Goal: Check status: Check status

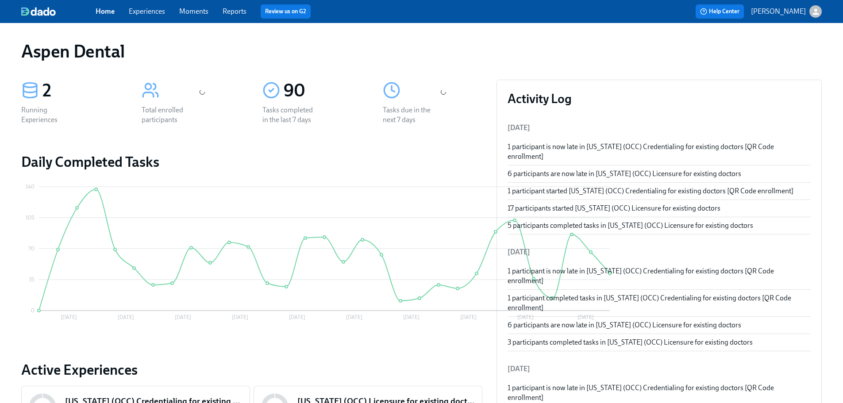
click at [232, 8] on link "Reports" at bounding box center [235, 11] width 24 height 8
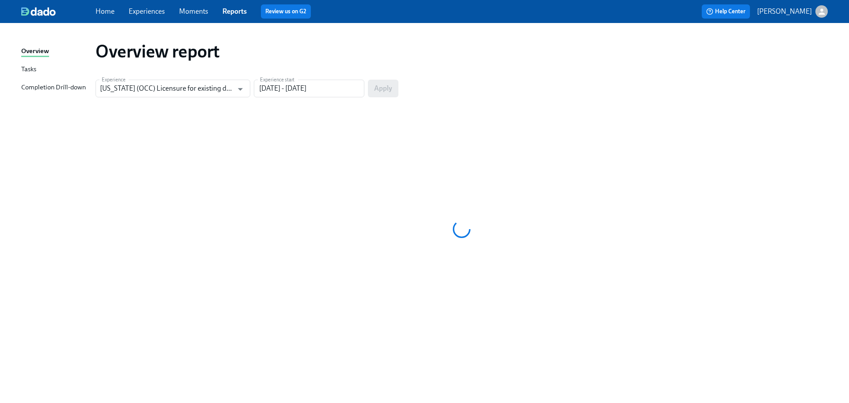
click at [65, 88] on div "Completion Drill-down" at bounding box center [53, 87] width 65 height 11
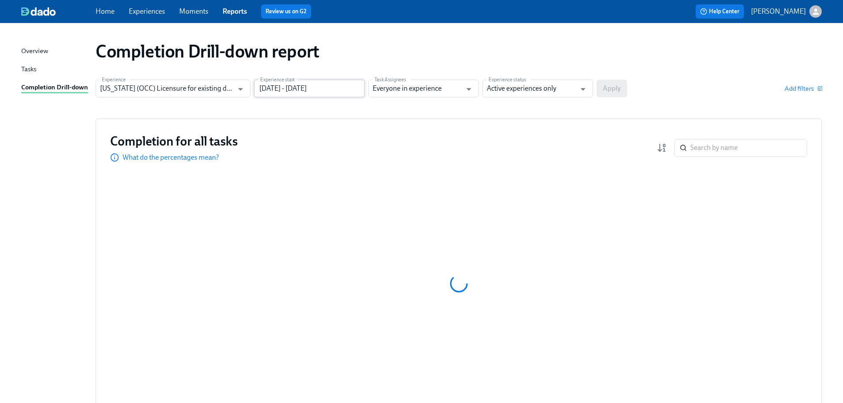
click at [339, 92] on input "[DATE] - [DATE]" at bounding box center [309, 89] width 111 height 18
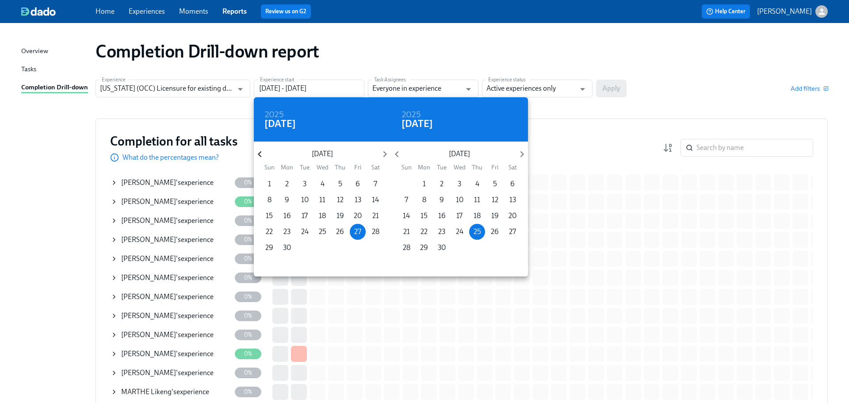
click at [261, 156] on icon "button" at bounding box center [260, 154] width 4 height 6
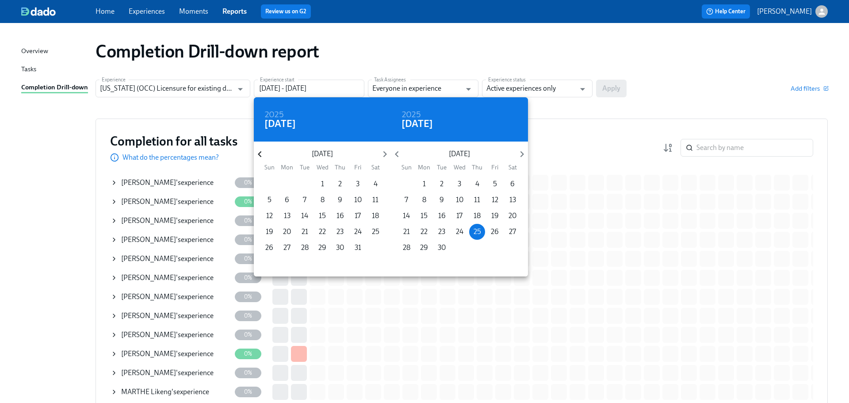
click at [261, 156] on icon "button" at bounding box center [260, 154] width 4 height 6
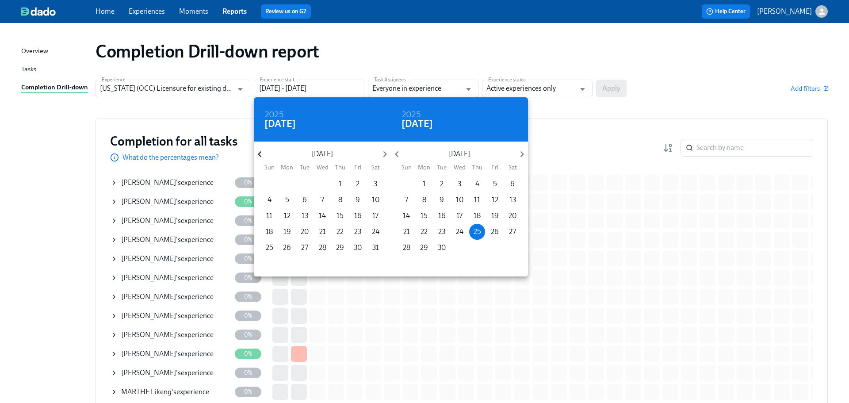
click at [261, 156] on icon "button" at bounding box center [260, 154] width 4 height 6
click at [383, 155] on icon "button" at bounding box center [385, 154] width 12 height 12
click at [344, 181] on span "1" at bounding box center [340, 184] width 16 height 10
type input "[DATE] - [DATE]"
click at [534, 92] on div at bounding box center [424, 201] width 849 height 403
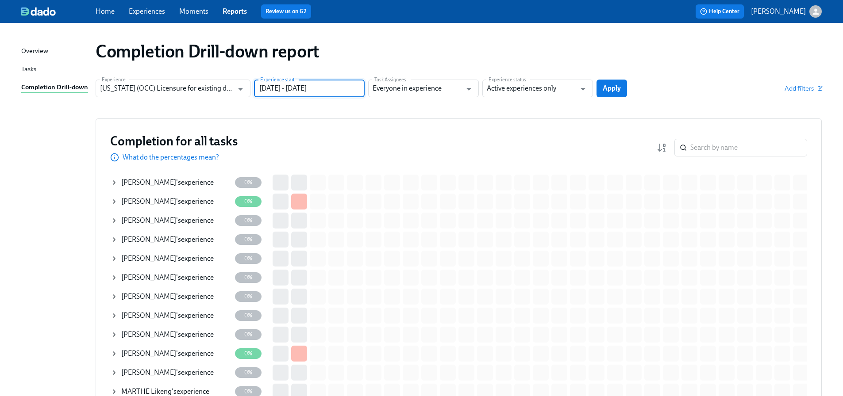
click at [535, 91] on input "Active experiences only" at bounding box center [531, 89] width 89 height 18
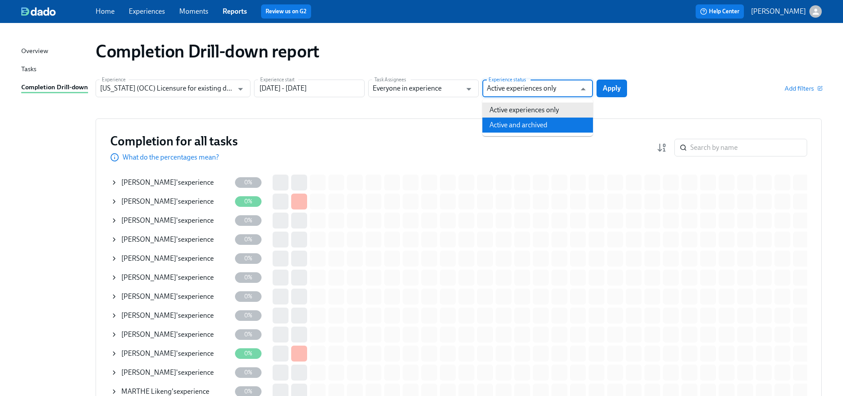
click at [534, 121] on li "Active and archived" at bounding box center [537, 125] width 111 height 15
type input "Active and archived"
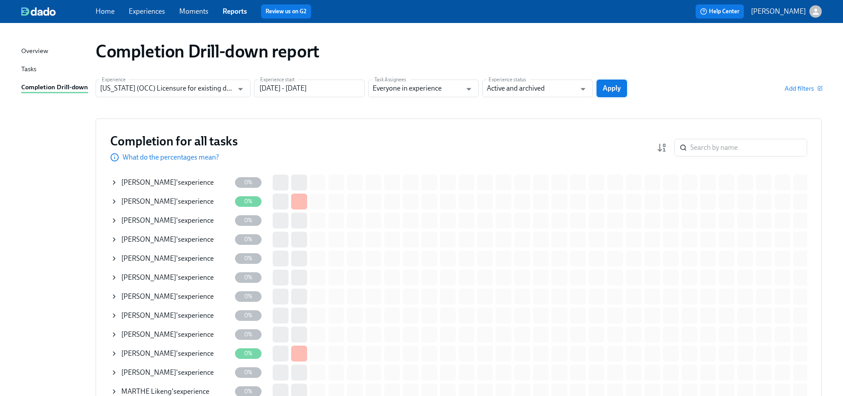
click at [611, 90] on span "Apply" at bounding box center [611, 88] width 18 height 9
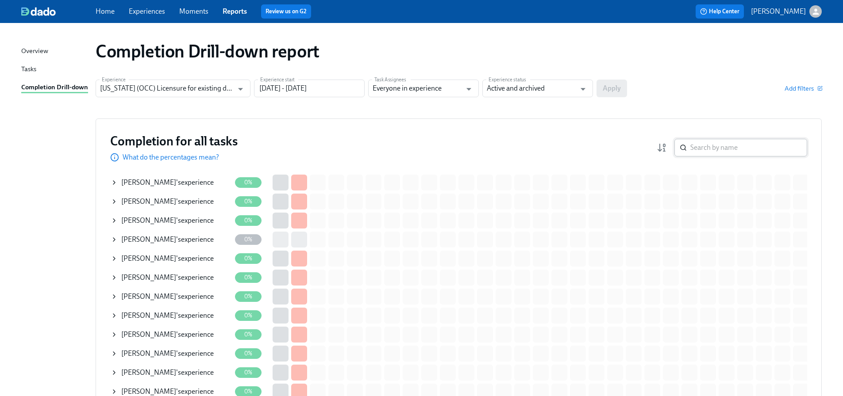
click at [708, 149] on input "search" at bounding box center [748, 148] width 117 height 18
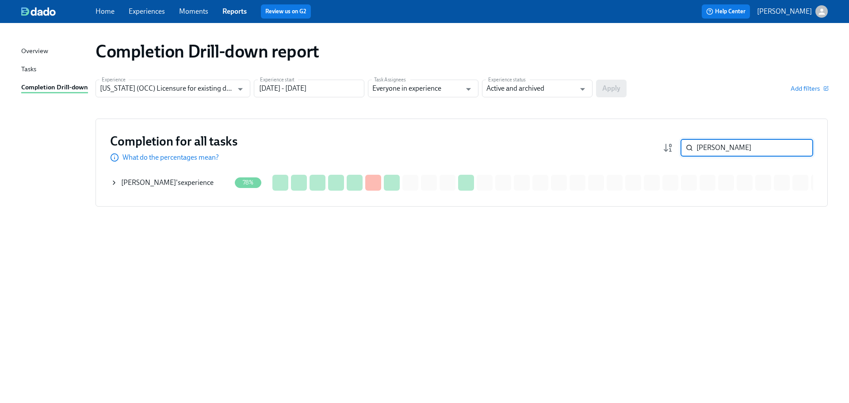
type input "[PERSON_NAME]"
click at [174, 184] on div "[PERSON_NAME] 's experience" at bounding box center [167, 183] width 92 height 10
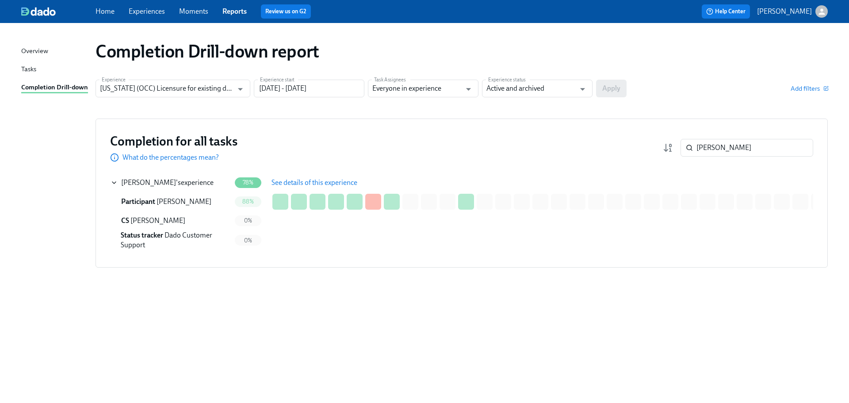
click at [312, 177] on button "See details of this experience" at bounding box center [314, 183] width 98 height 18
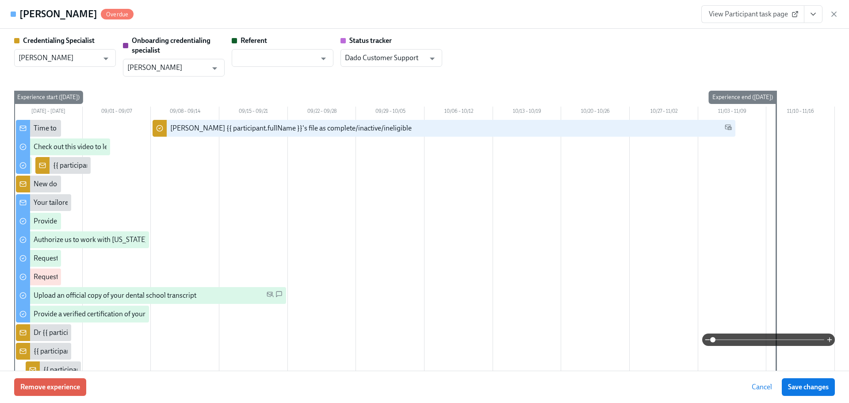
type input "[PERSON_NAME]"
type input "Dado Customer Support"
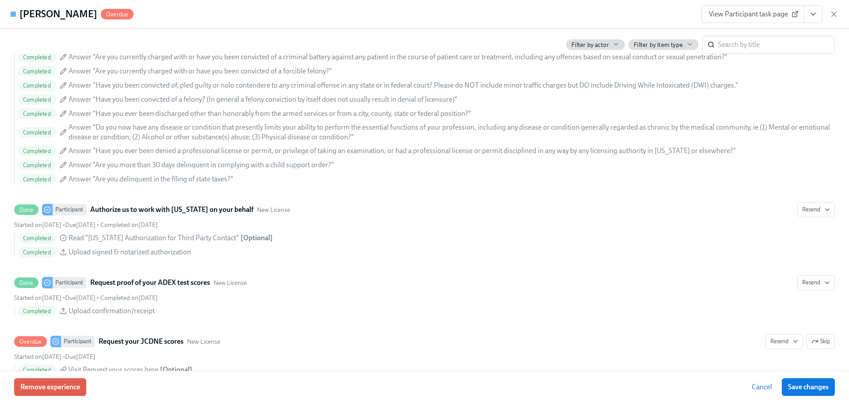
scroll to position [1283, 0]
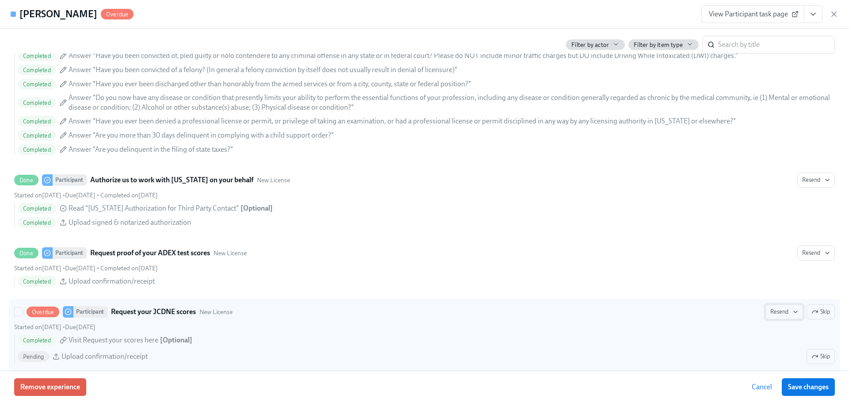
click at [792, 310] on icon "button" at bounding box center [795, 311] width 7 height 7
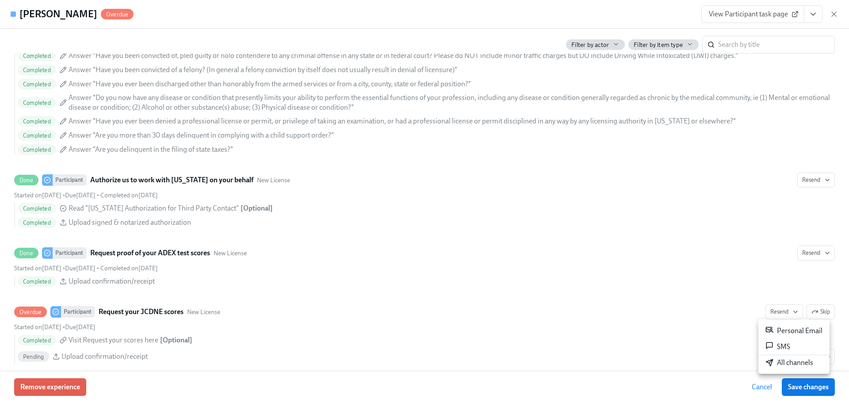
click at [791, 361] on div "All channels" at bounding box center [790, 363] width 48 height 10
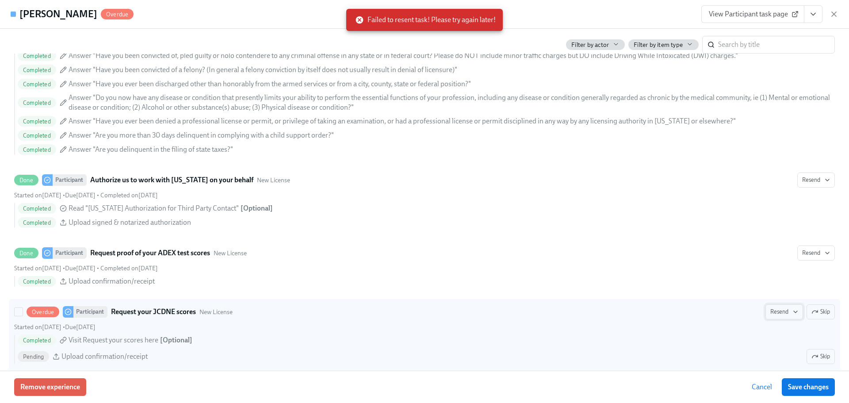
click at [787, 308] on span "Resend" at bounding box center [785, 311] width 28 height 9
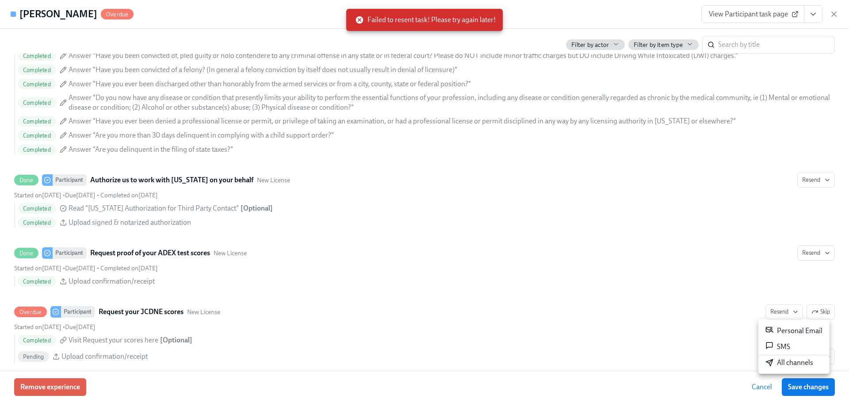
click at [778, 363] on div "All channels" at bounding box center [790, 363] width 48 height 10
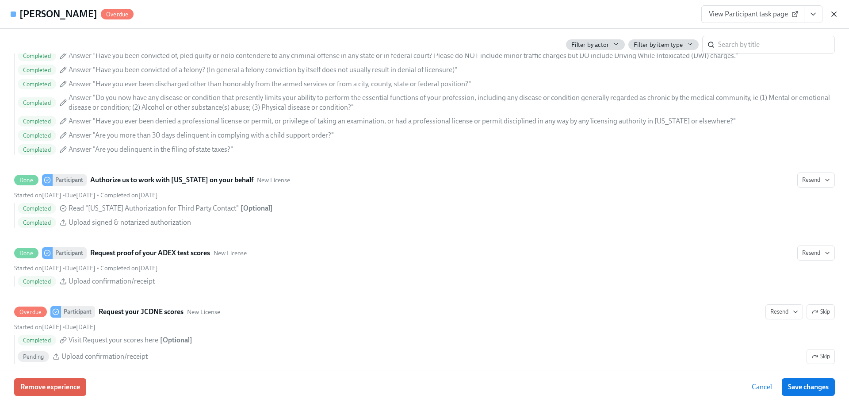
click at [836, 16] on icon "button" at bounding box center [834, 14] width 9 height 9
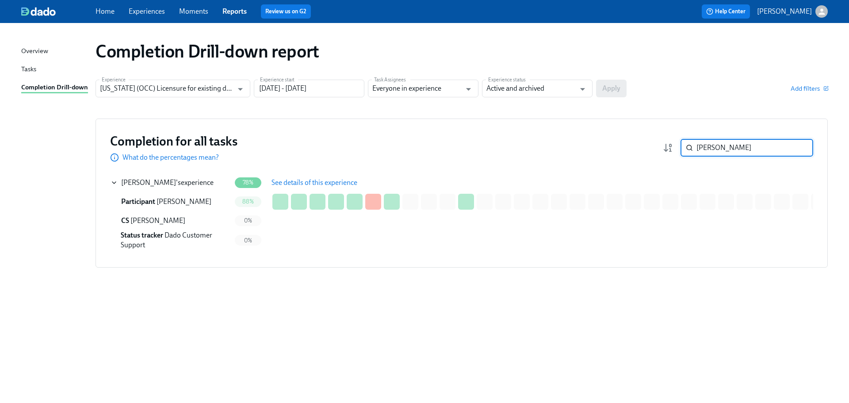
drag, startPoint x: 745, startPoint y: 147, endPoint x: 675, endPoint y: 148, distance: 69.9
click at [675, 148] on div "[PERSON_NAME] ​" at bounding box center [738, 148] width 150 height 18
paste input "[PERSON_NAME]"
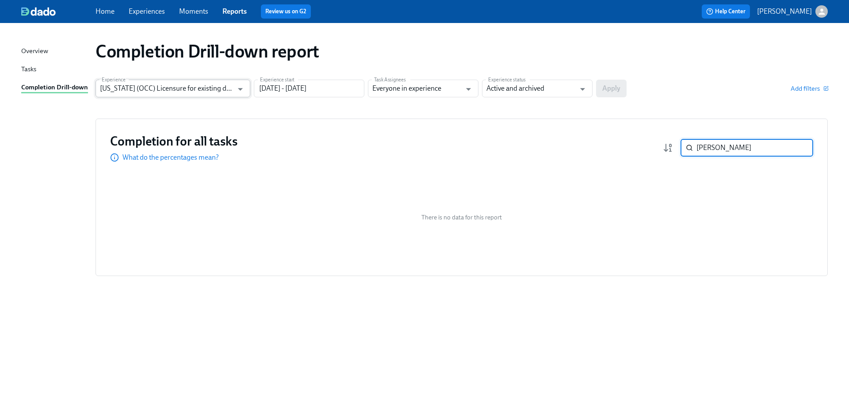
type input "[PERSON_NAME]"
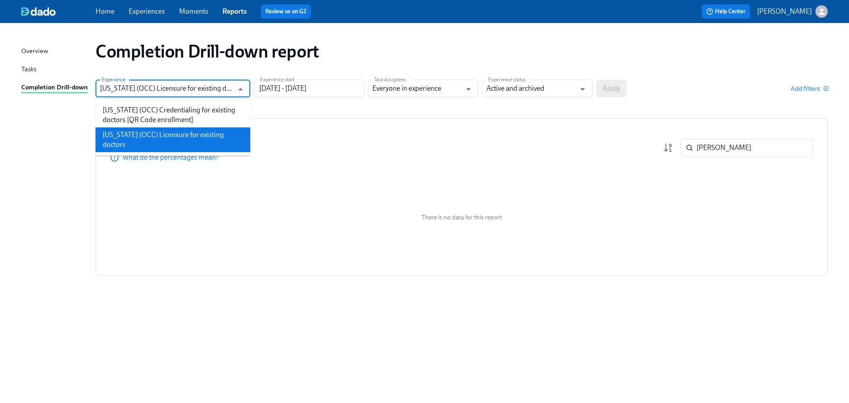
click at [169, 84] on input "[US_STATE] (OCC) Licensure for existing doctors" at bounding box center [166, 89] width 133 height 18
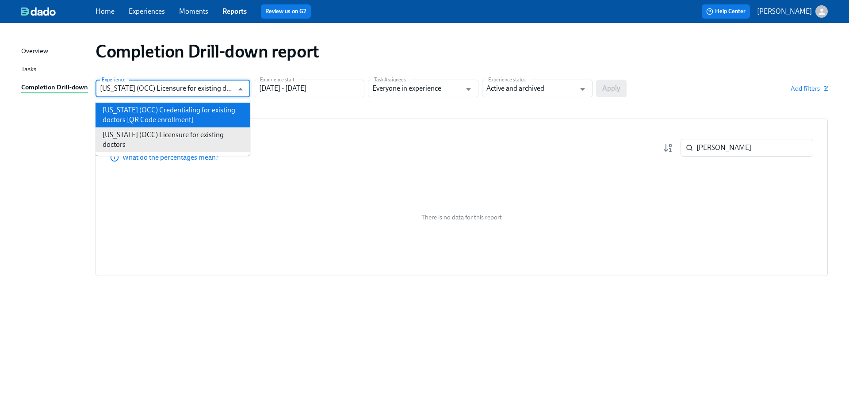
click at [165, 116] on li "[US_STATE] (OCC) Credentialing for existing doctors [QR Code enrollment]" at bounding box center [173, 115] width 155 height 25
type input "[US_STATE] (OCC) Credentialing for existing doctors [QR Code enrollment]"
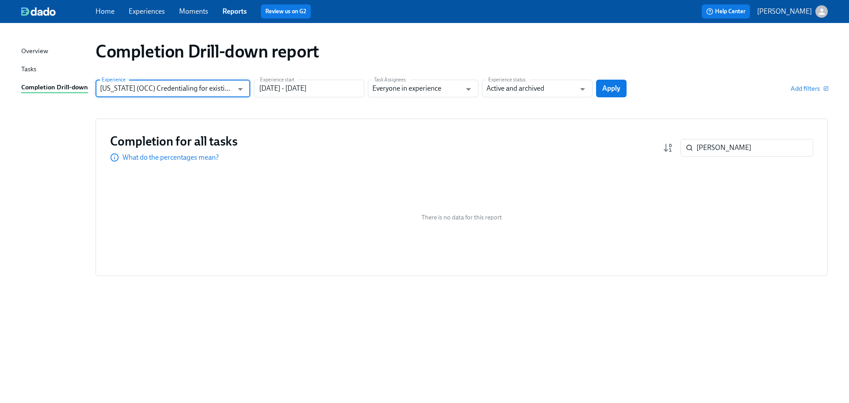
click at [620, 92] on span "Apply" at bounding box center [611, 88] width 18 height 9
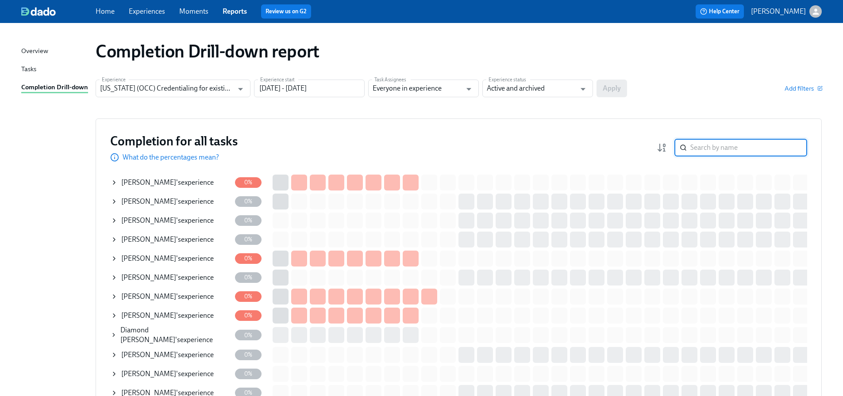
click at [700, 150] on input "search" at bounding box center [748, 148] width 117 height 18
paste input "[PERSON_NAME]"
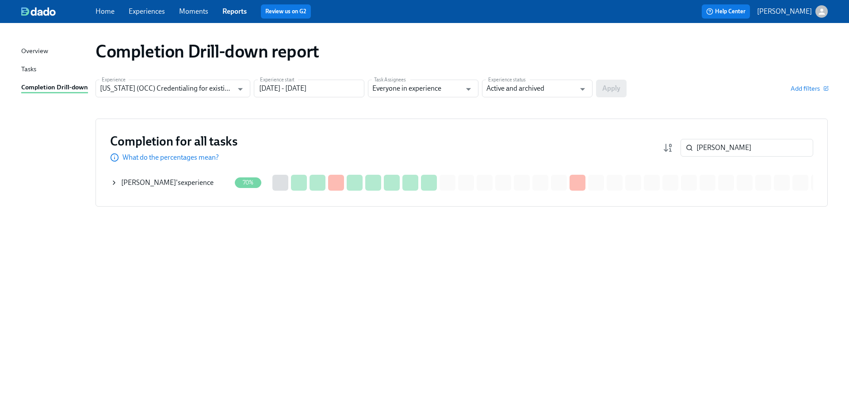
click at [198, 188] on div "[PERSON_NAME] 's experience" at bounding box center [171, 183] width 120 height 18
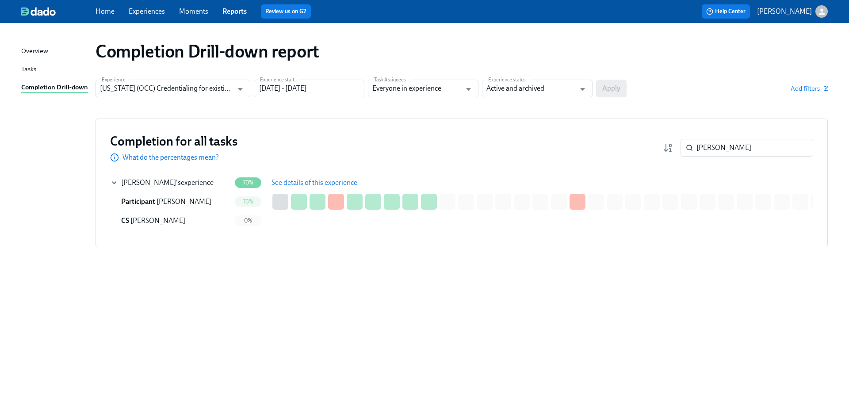
click at [307, 179] on span "See details of this experience" at bounding box center [315, 182] width 86 height 9
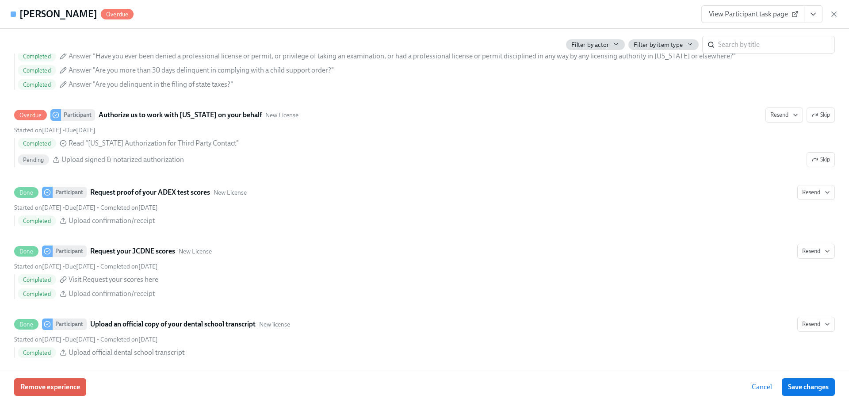
scroll to position [984, 0]
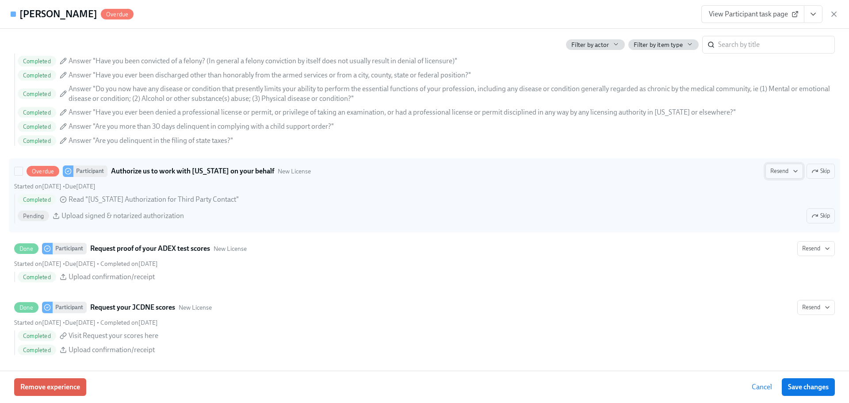
click at [783, 176] on button "Resend" at bounding box center [785, 171] width 38 height 15
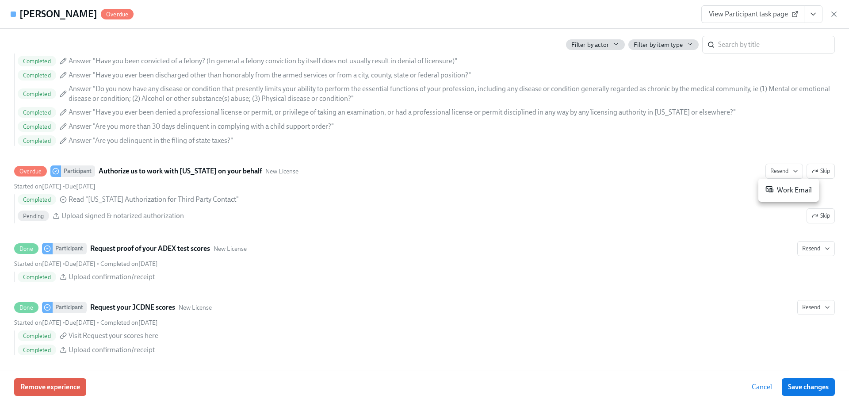
click at [791, 195] on div "Work Email" at bounding box center [789, 190] width 46 height 11
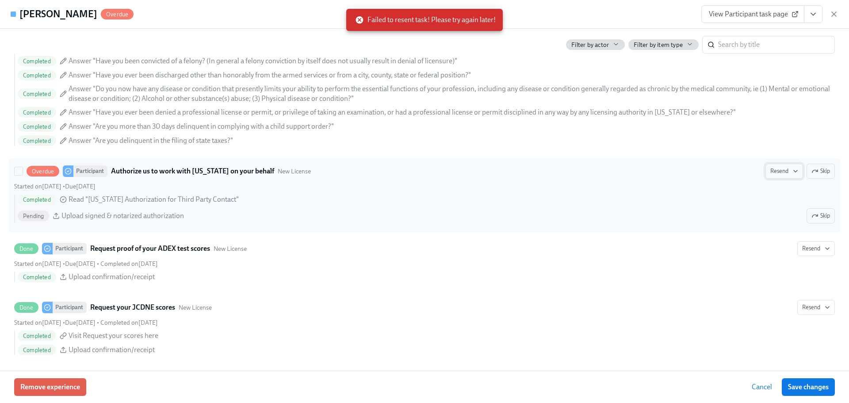
click at [780, 169] on span "Resend" at bounding box center [785, 171] width 28 height 9
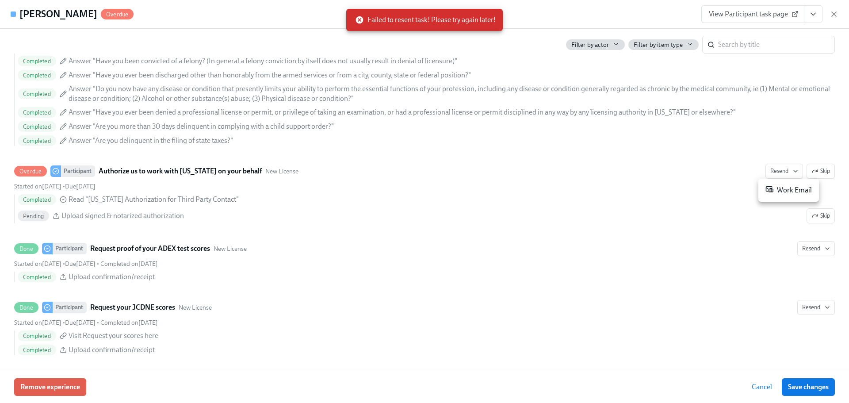
click at [782, 190] on div "Work Email" at bounding box center [789, 190] width 46 height 11
click at [833, 15] on icon "button" at bounding box center [834, 14] width 4 height 4
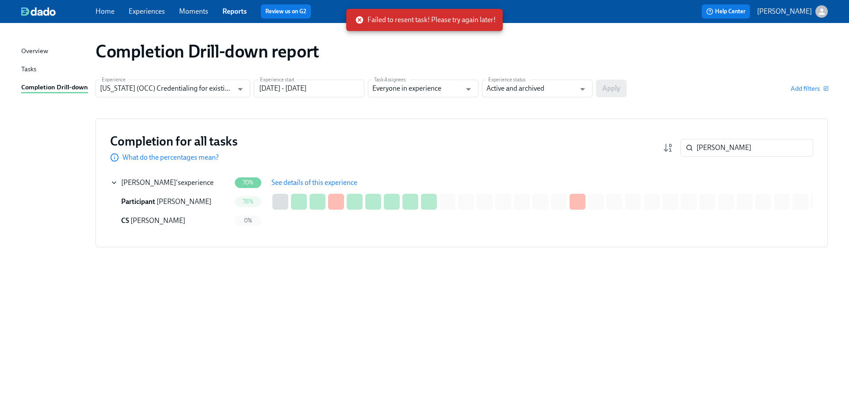
drag, startPoint x: 717, startPoint y: 150, endPoint x: 674, endPoint y: 147, distance: 43.0
click at [674, 147] on div "Jajie ​" at bounding box center [738, 148] width 150 height 18
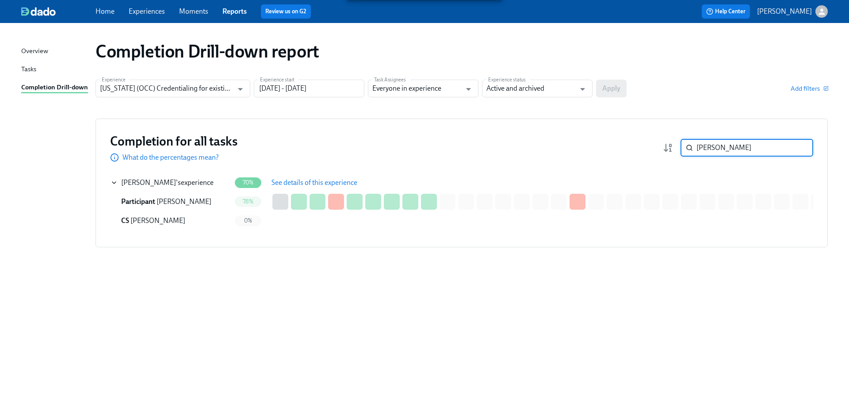
paste input "Mostafa"
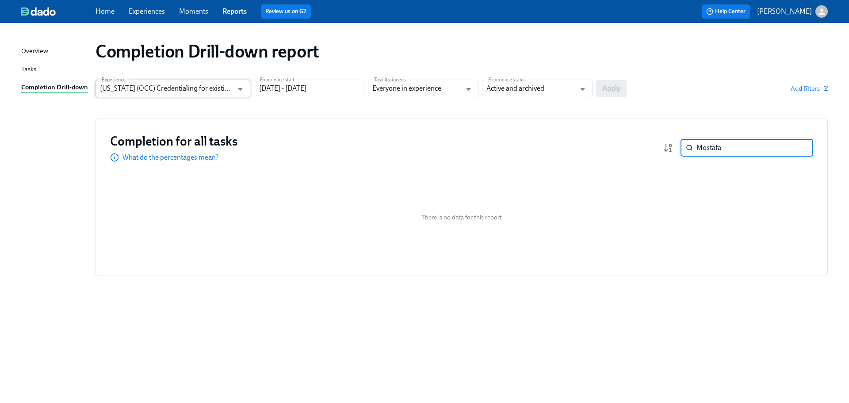
type input "Mostafa"
click at [229, 91] on input "[US_STATE] (OCC) Credentialing for existing doctors [QR Code enrollment]" at bounding box center [166, 89] width 133 height 18
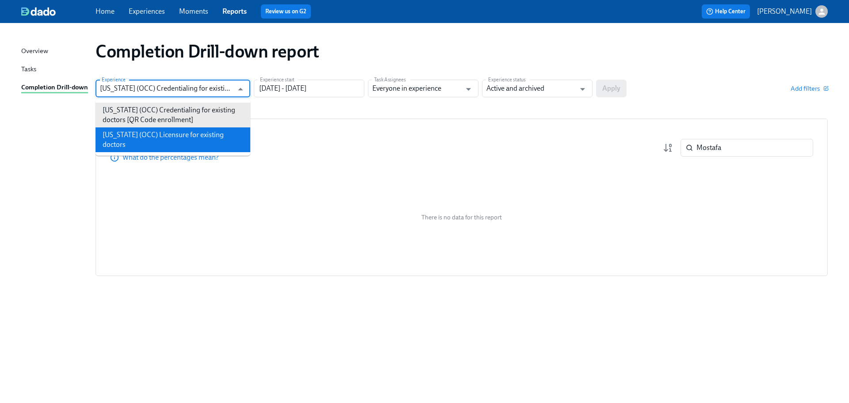
click at [218, 132] on li "[US_STATE] (OCC) Licensure for existing doctors" at bounding box center [173, 139] width 155 height 25
type input "[US_STATE] (OCC) Licensure for existing doctors"
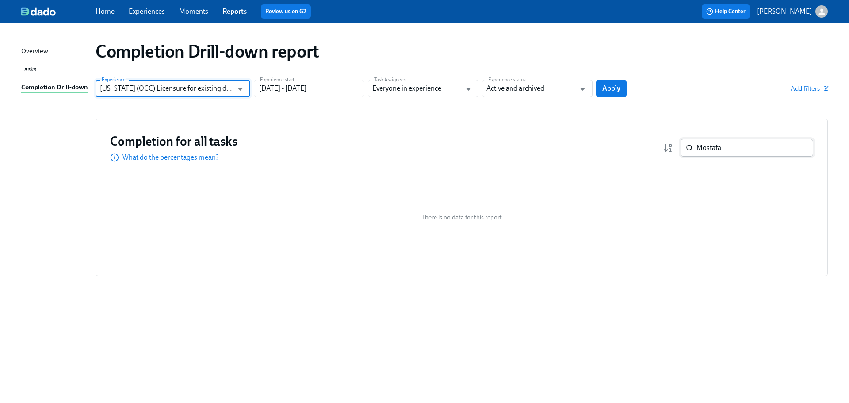
click at [614, 84] on span "Apply" at bounding box center [611, 88] width 18 height 9
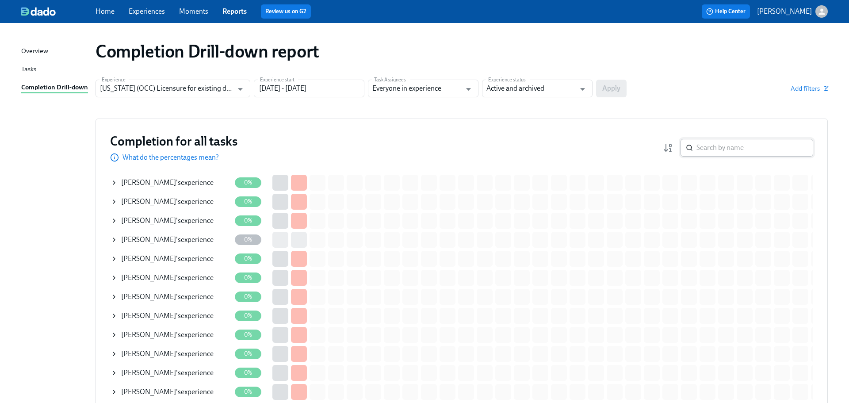
click at [727, 149] on input "search" at bounding box center [755, 148] width 117 height 18
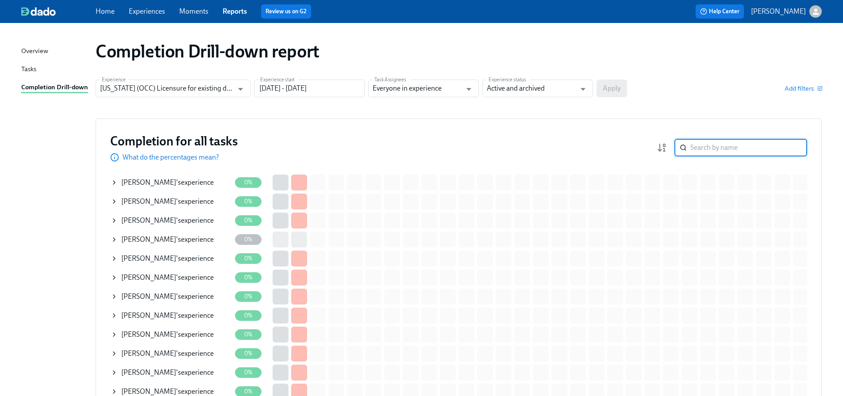
drag, startPoint x: 727, startPoint y: 150, endPoint x: 713, endPoint y: 149, distance: 14.2
click at [713, 149] on input "search" at bounding box center [748, 148] width 117 height 18
paste input "Mostafa"
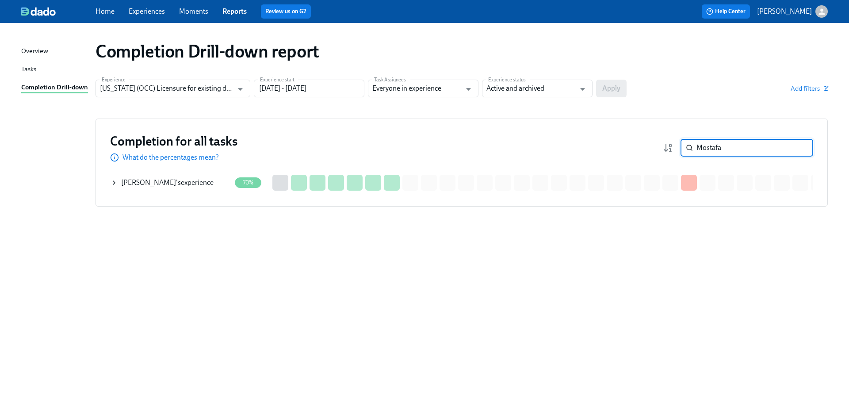
type input "Mostafa"
click at [204, 176] on div "[PERSON_NAME] 's experience" at bounding box center [171, 183] width 120 height 18
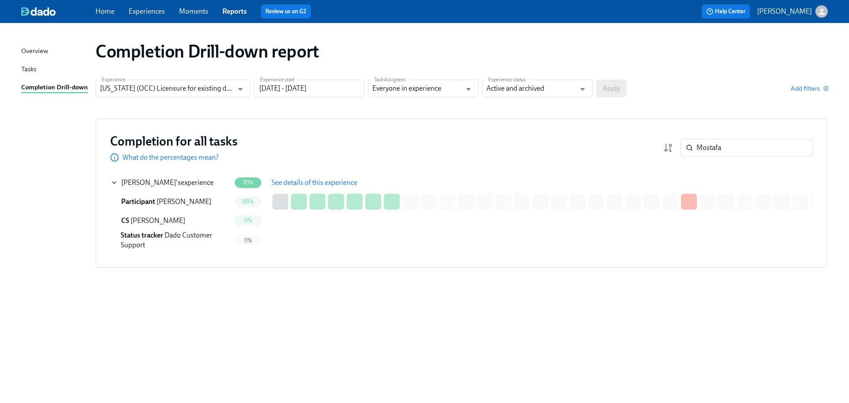
click at [307, 180] on span "See details of this experience" at bounding box center [315, 182] width 86 height 9
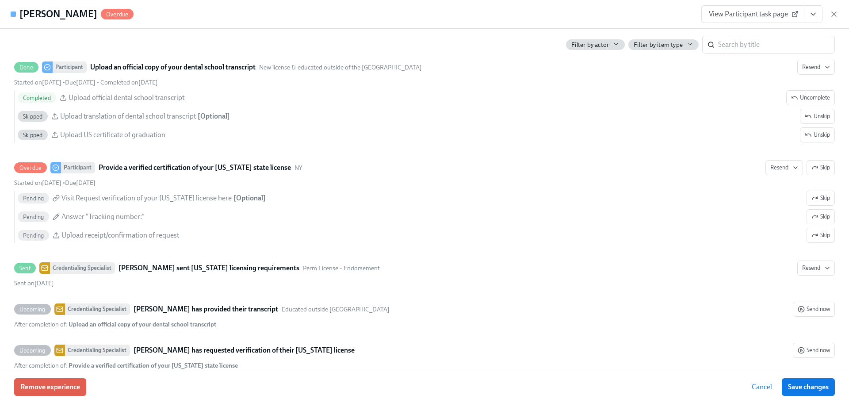
scroll to position [1530, 0]
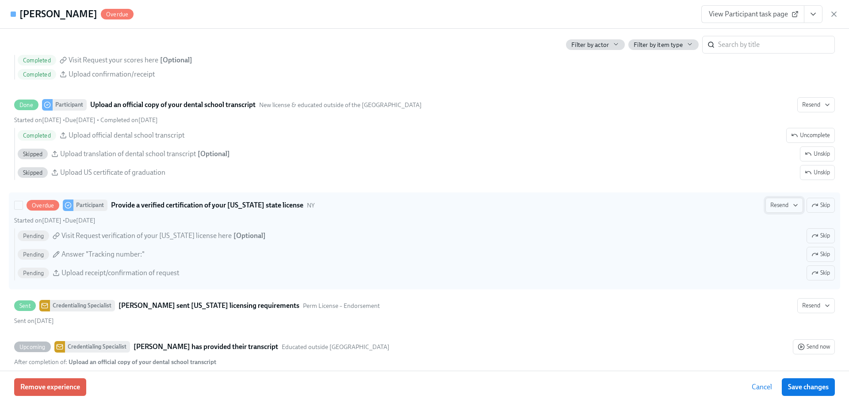
click at [777, 207] on span "Resend" at bounding box center [785, 205] width 28 height 9
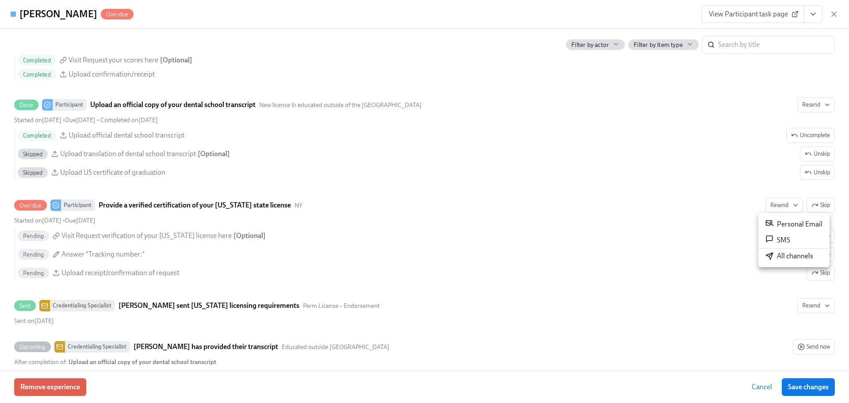
click at [788, 259] on div "All channels" at bounding box center [790, 256] width 48 height 10
